Goal: Transaction & Acquisition: Purchase product/service

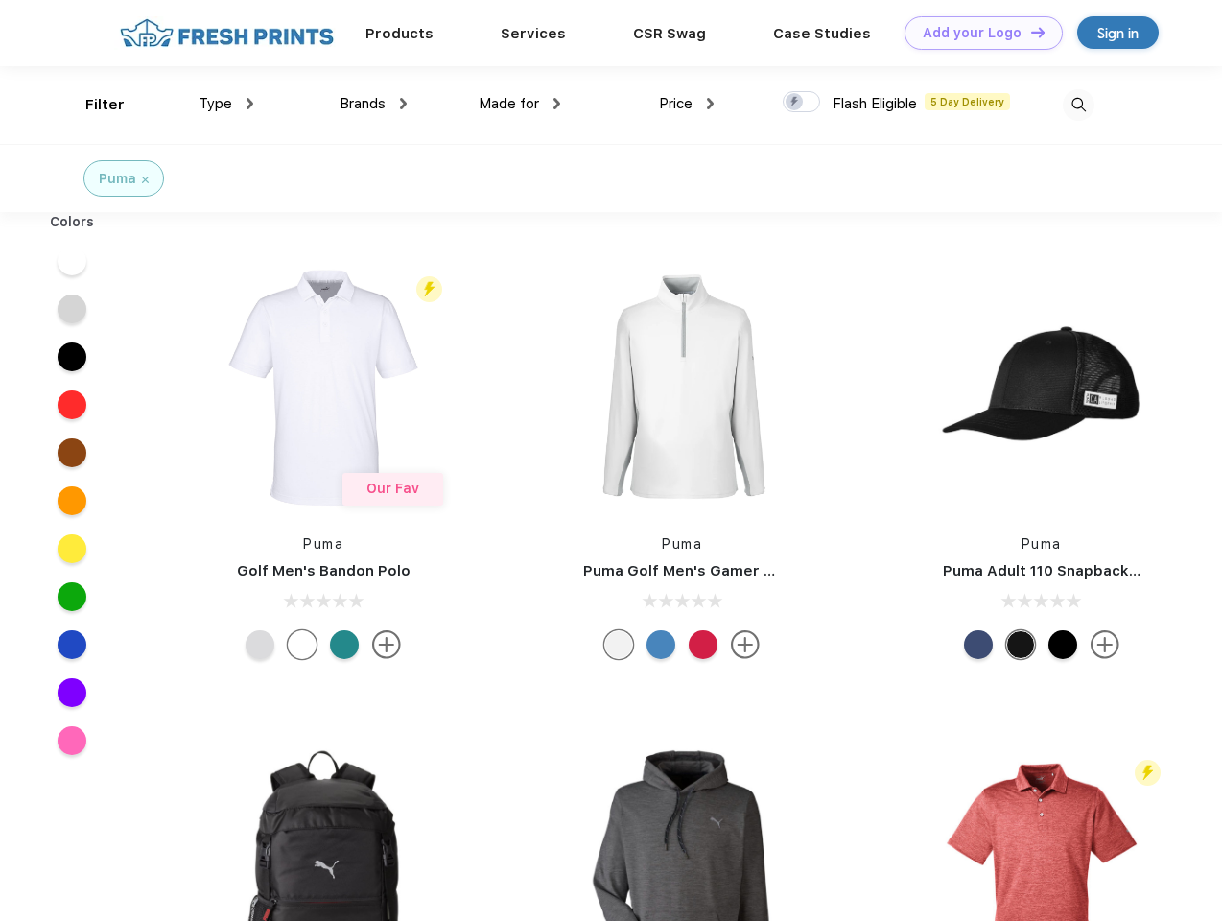
click at [976, 33] on link "Add your Logo Design Tool" at bounding box center [984, 33] width 158 height 34
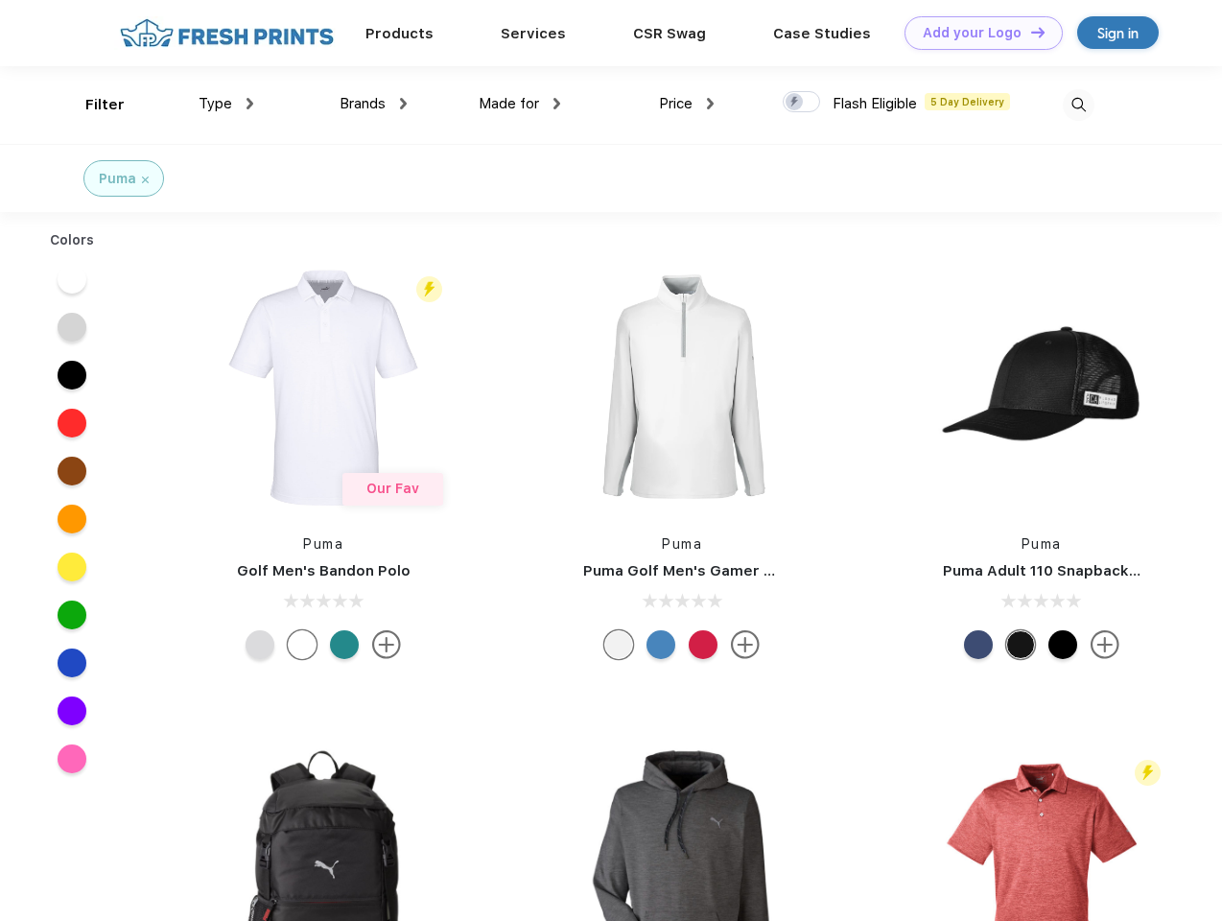
click at [0, 0] on div "Design Tool" at bounding box center [0, 0] width 0 height 0
click at [1029, 32] on link "Add your Logo Design Tool" at bounding box center [984, 33] width 158 height 34
click at [92, 105] on div "Filter" at bounding box center [104, 105] width 39 height 22
click at [226, 104] on span "Type" at bounding box center [216, 103] width 34 height 17
click at [373, 104] on span "Brands" at bounding box center [363, 103] width 46 height 17
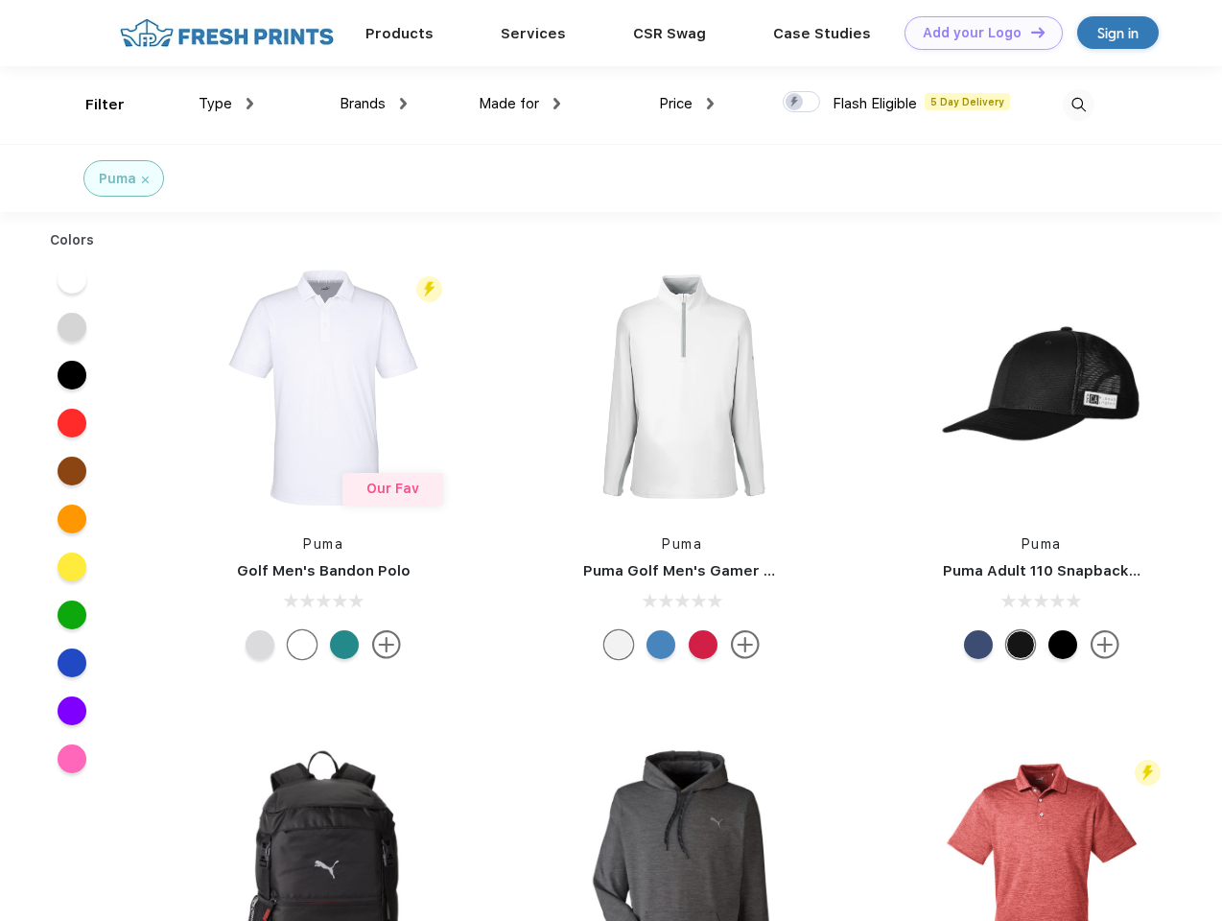
click at [520, 104] on span "Made for" at bounding box center [509, 103] width 60 height 17
click at [687, 104] on span "Price" at bounding box center [676, 103] width 34 height 17
click at [802, 103] on div at bounding box center [801, 101] width 37 height 21
click at [795, 103] on input "checkbox" at bounding box center [789, 96] width 12 height 12
click at [1078, 105] on img at bounding box center [1079, 105] width 32 height 32
